Goal: Find specific page/section: Find specific page/section

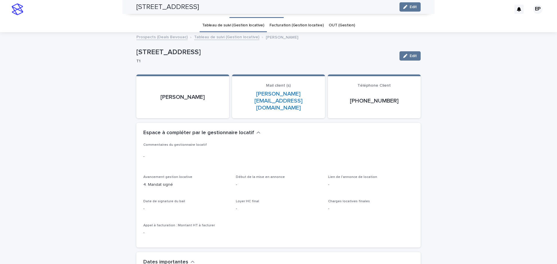
scroll to position [431, 0]
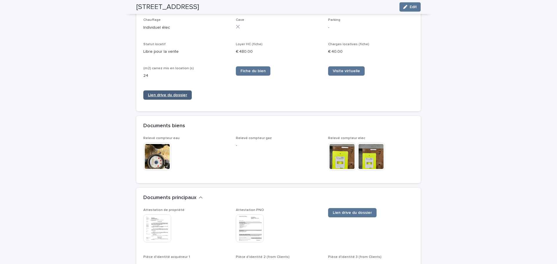
click at [161, 93] on span "Lien drive du dossier" at bounding box center [167, 95] width 39 height 4
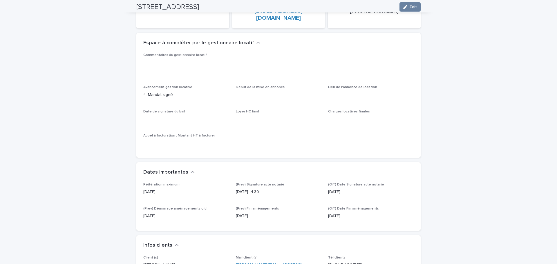
scroll to position [0, 0]
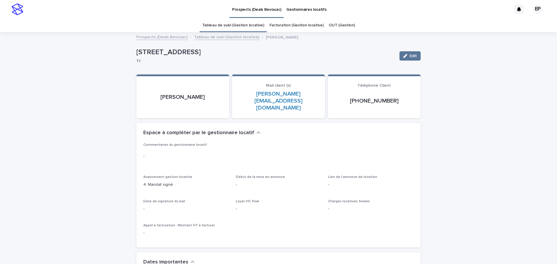
click at [163, 38] on link "Prospects (Deals Bevouac)" at bounding box center [161, 36] width 51 height 7
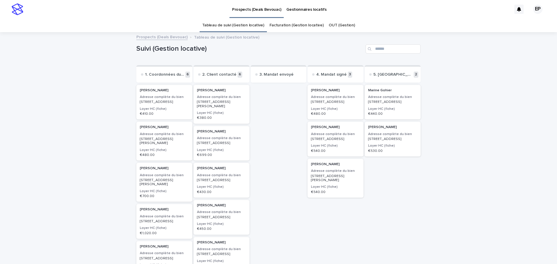
scroll to position [29, 0]
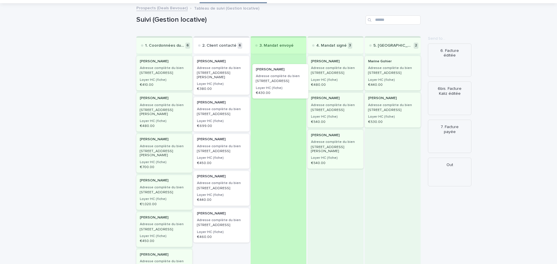
drag, startPoint x: 212, startPoint y: 155, endPoint x: 274, endPoint y: 80, distance: 98.1
click at [274, 80] on div "1. Coordonnées du client transmises 6 [PERSON_NAME] Adresse complète du bien [S…" at bounding box center [278, 175] width 284 height 279
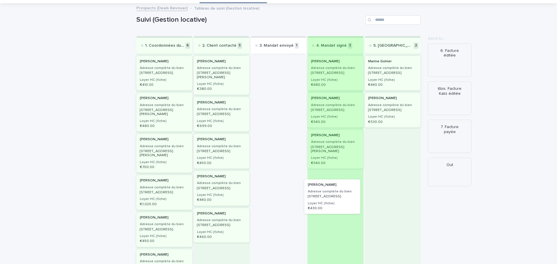
drag, startPoint x: 273, startPoint y: 72, endPoint x: 329, endPoint y: 197, distance: 137.3
click at [329, 197] on div "1. Coordonnées du client transmises 6 [PERSON_NAME] Adresse complète du bien [S…" at bounding box center [278, 175] width 284 height 279
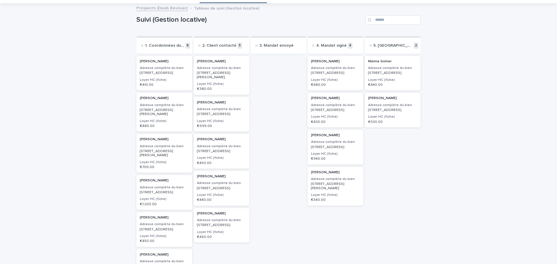
click at [284, 100] on div at bounding box center [279, 185] width 56 height 261
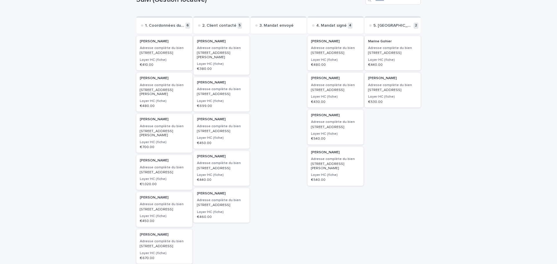
scroll to position [58, 0]
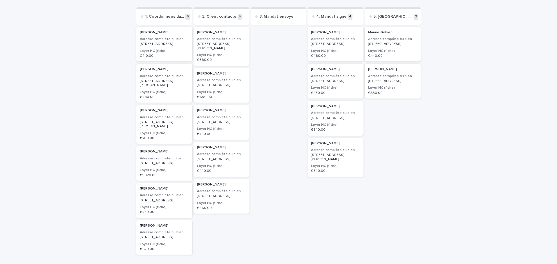
click at [475, 71] on div "Loading... Saving… Loading... Saving… Suivi (Gestion locative) Send to... Send …" at bounding box center [278, 145] width 557 height 341
click at [483, 89] on div "Loading... Saving… Loading... Saving… Suivi (Gestion locative) Send to... Send …" at bounding box center [278, 145] width 557 height 341
click at [329, 73] on h2 "[PERSON_NAME]" at bounding box center [335, 70] width 53 height 8
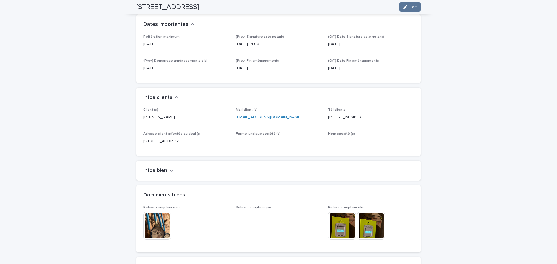
scroll to position [232, 0]
click at [154, 167] on h2 "Infos bien" at bounding box center [155, 170] width 24 height 6
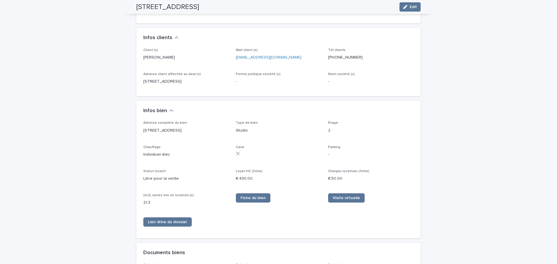
scroll to position [349, 0]
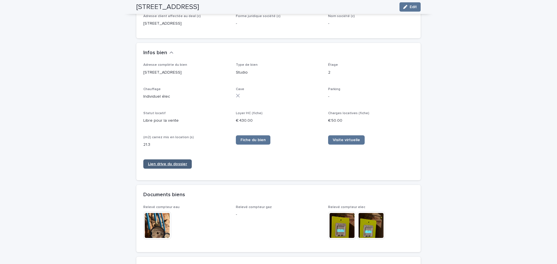
click at [167, 162] on span "Lien drive du dossier" at bounding box center [167, 164] width 39 height 4
drag, startPoint x: 142, startPoint y: 64, endPoint x: 208, endPoint y: 67, distance: 66.0
click at [208, 70] on p "[STREET_ADDRESS]" at bounding box center [186, 73] width 86 height 6
copy p "[STREET_ADDRESS]"
click at [502, 32] on div "Loading... Saving… Loading... Saving… [STREET_ADDRESS] Edit [STREET_ADDRESS] St…" at bounding box center [278, 22] width 557 height 676
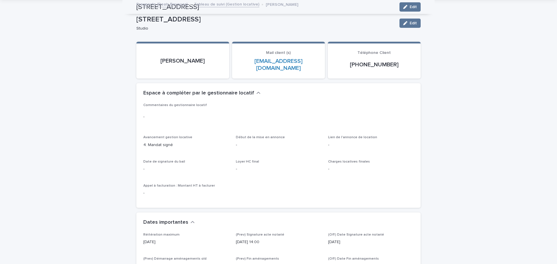
scroll to position [0, 0]
